Goal: Task Accomplishment & Management: Use online tool/utility

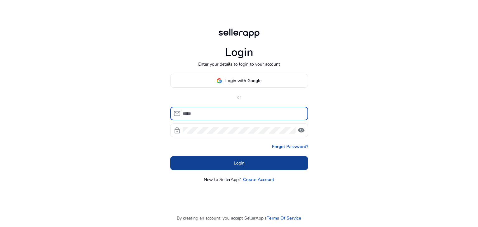
type input "**********"
click at [261, 163] on span at bounding box center [239, 163] width 138 height 15
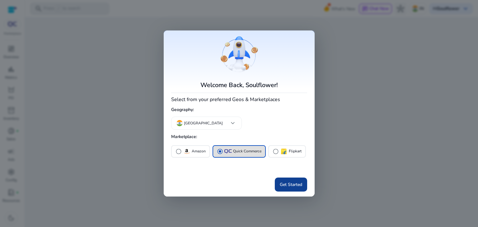
click at [296, 187] on span "Get Started" at bounding box center [291, 185] width 22 height 7
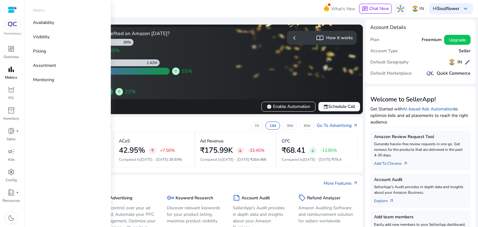
click at [9, 73] on span "bar_chart" at bounding box center [10, 69] width 7 height 7
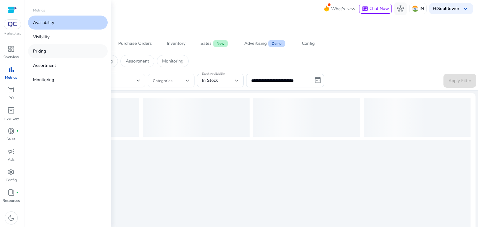
click at [47, 50] on link "Pricing" at bounding box center [68, 51] width 80 height 14
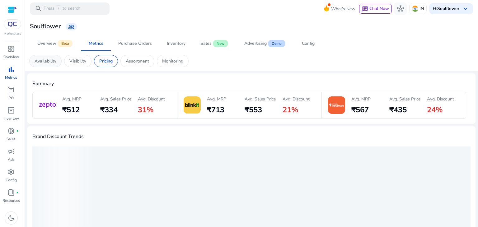
click at [47, 61] on p "Availability" at bounding box center [46, 61] width 22 height 7
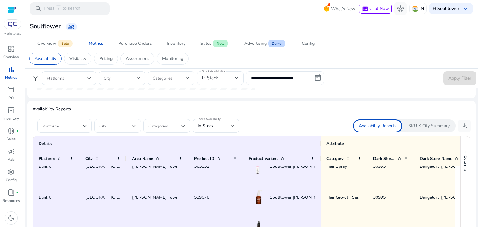
scroll to position [356, 0]
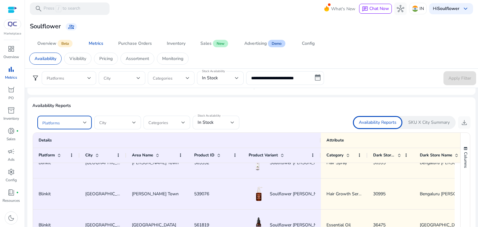
click at [83, 124] on span at bounding box center [62, 122] width 41 height 7
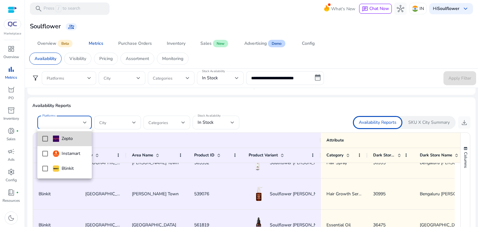
click at [47, 141] on mat-pseudo-checkbox at bounding box center [45, 139] width 6 height 6
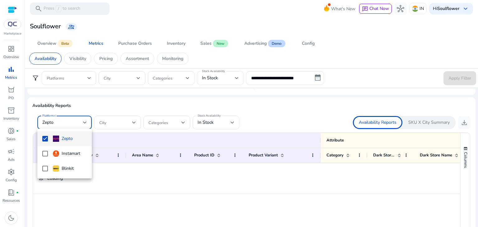
scroll to position [0, 0]
click at [44, 155] on mat-pseudo-checkbox at bounding box center [45, 154] width 6 height 6
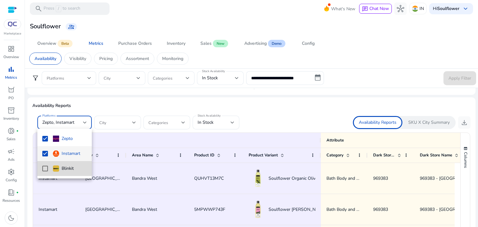
click at [46, 167] on mat-pseudo-checkbox at bounding box center [45, 169] width 6 height 6
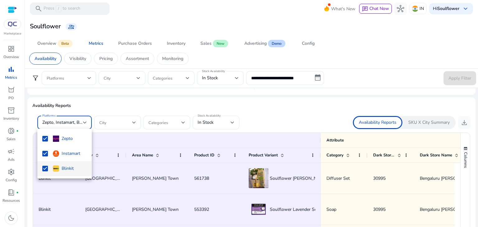
click at [218, 121] on div at bounding box center [239, 113] width 478 height 227
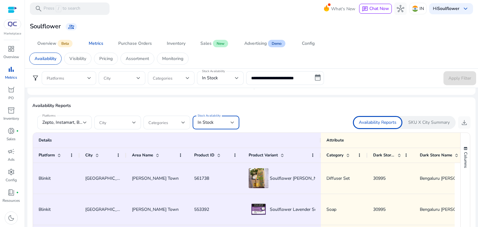
click at [231, 121] on div at bounding box center [233, 122] width 4 height 2
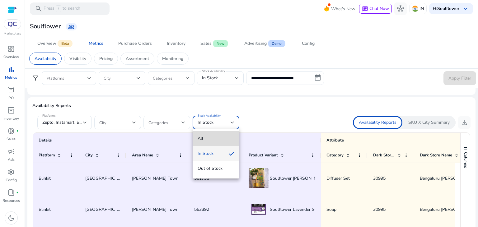
click at [216, 138] on span "All" at bounding box center [216, 138] width 37 height 7
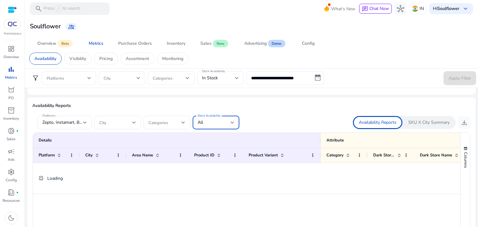
click at [226, 122] on div "All" at bounding box center [214, 122] width 33 height 7
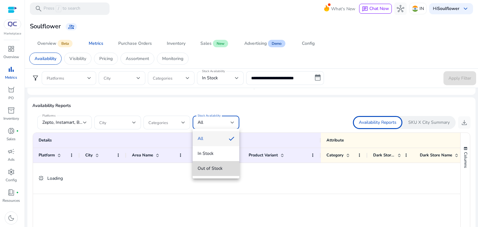
click at [205, 168] on span "Out of Stock" at bounding box center [216, 168] width 37 height 7
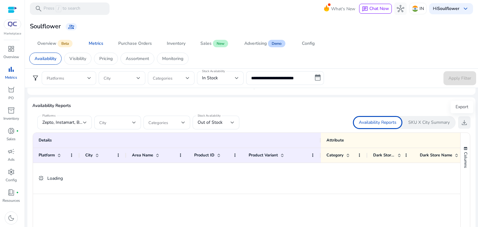
click at [461, 121] on span "download" at bounding box center [464, 122] width 7 height 7
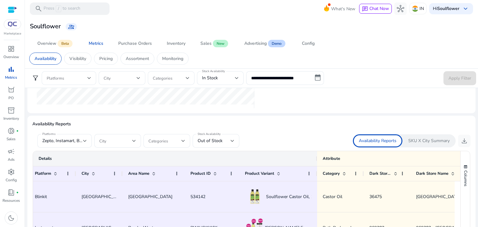
scroll to position [333, 0]
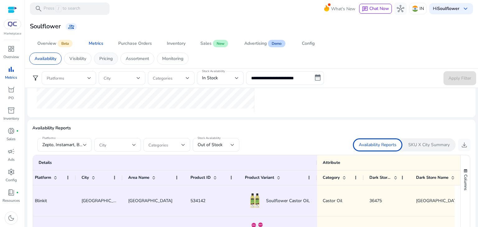
click at [108, 61] on p "Pricing" at bounding box center [105, 58] width 13 height 7
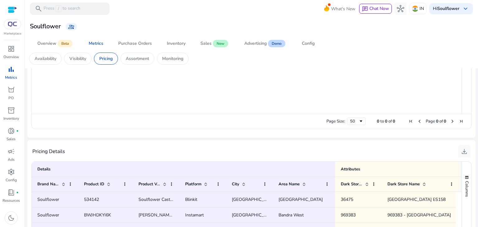
scroll to position [361, 0]
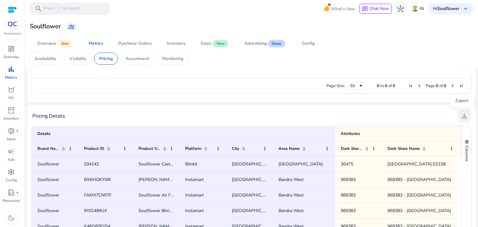
click at [463, 116] on span "download" at bounding box center [464, 115] width 7 height 7
